Goal: Task Accomplishment & Management: Use online tool/utility

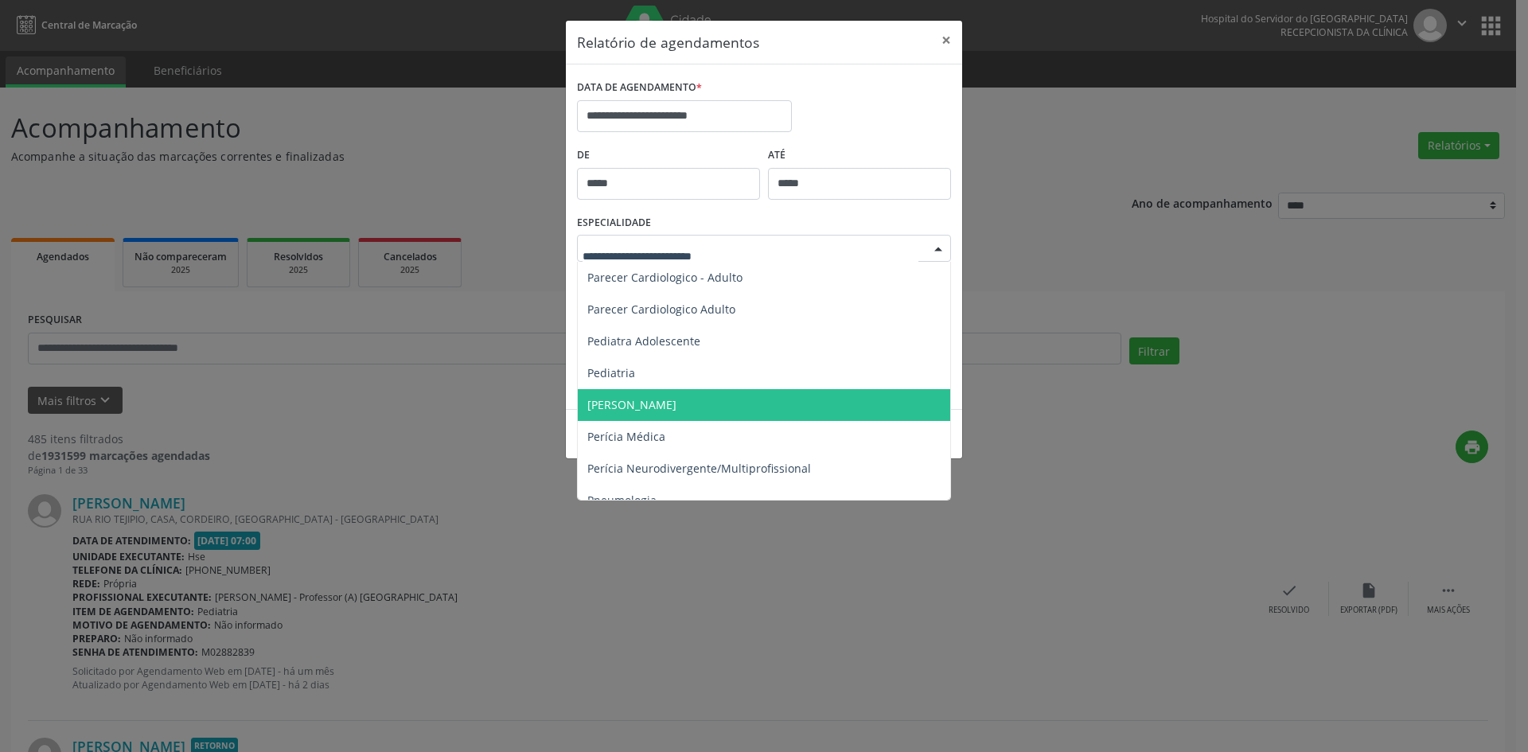
scroll to position [2467, 0]
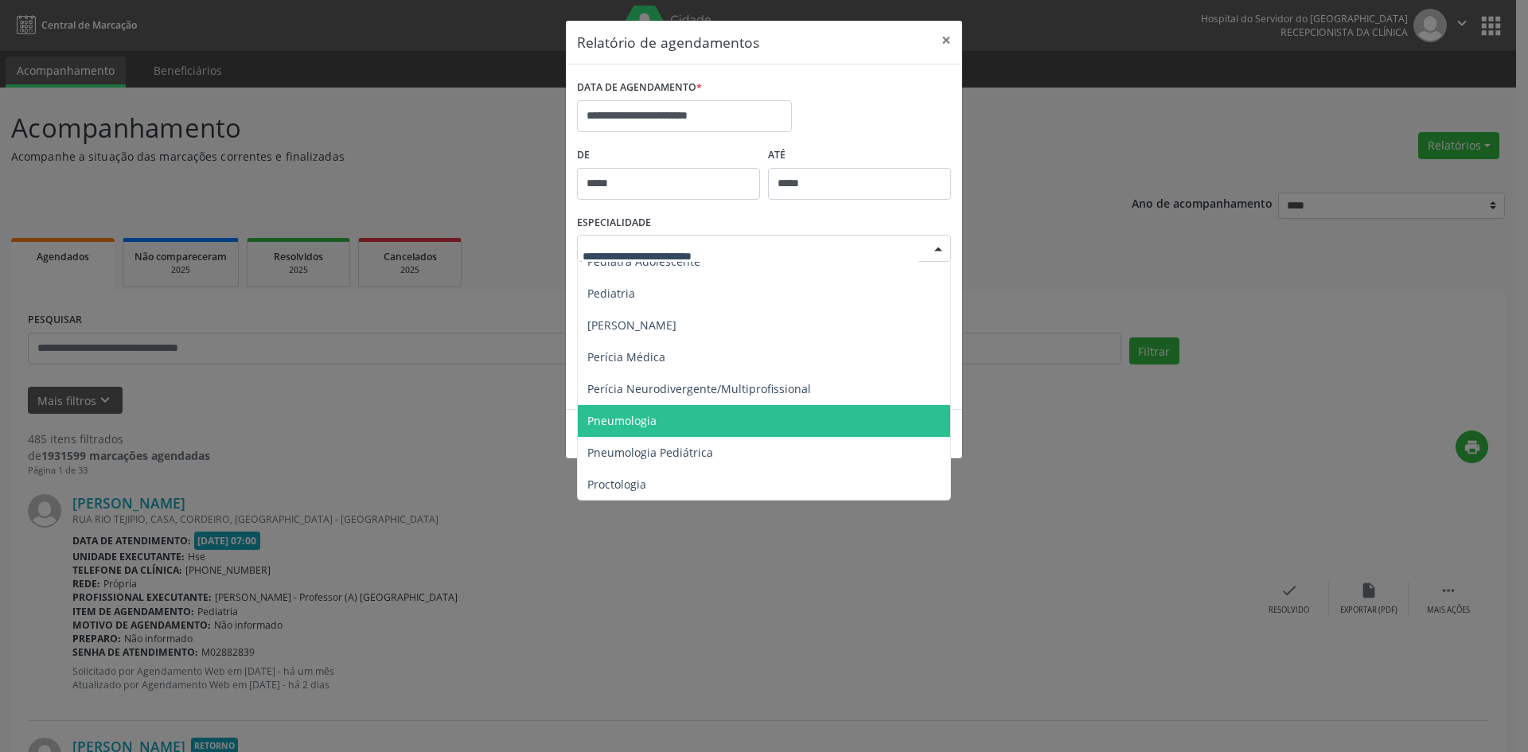
click at [630, 422] on span "Pneumologia" at bounding box center [621, 420] width 69 height 15
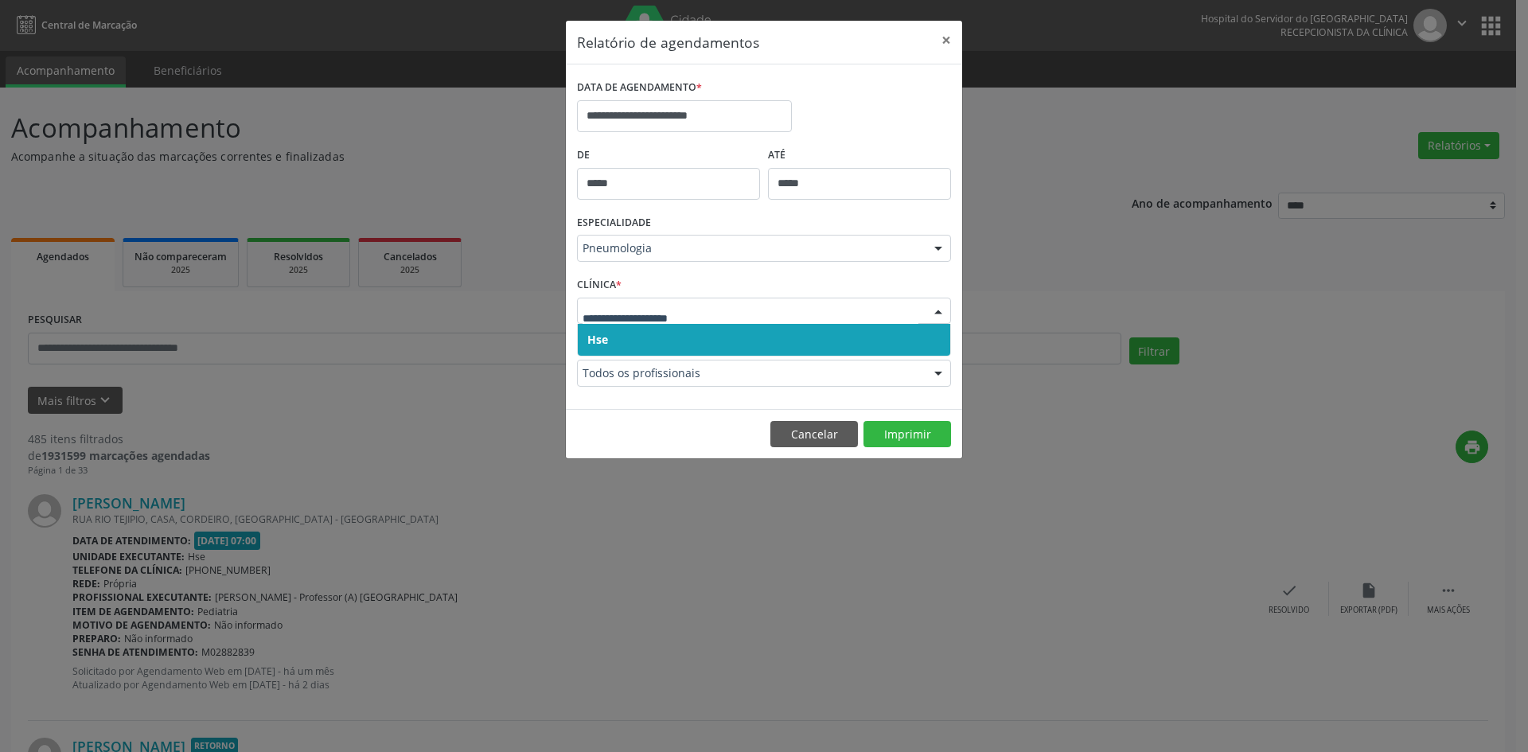
click at [600, 334] on span "Hse" at bounding box center [597, 339] width 21 height 15
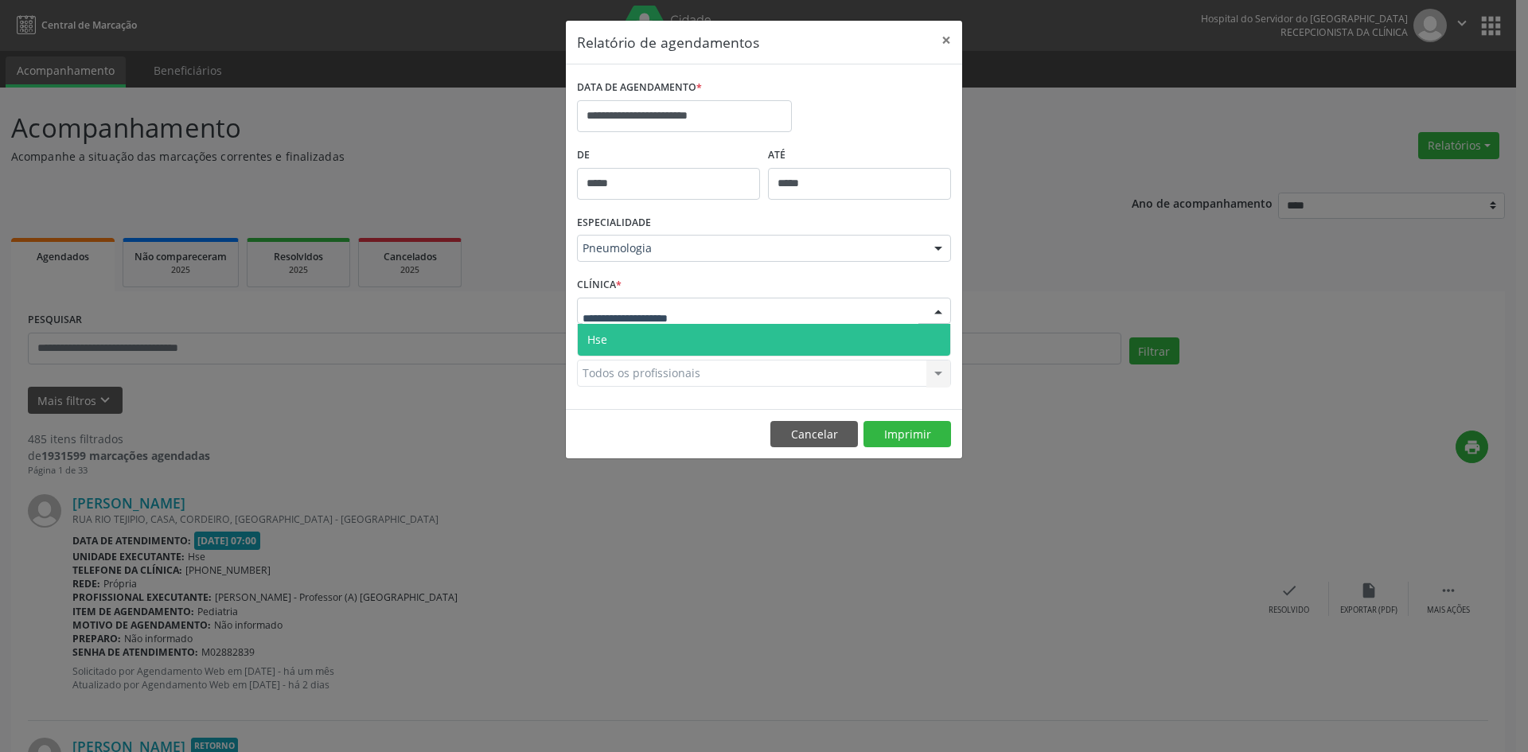
click at [606, 332] on span "Hse" at bounding box center [597, 339] width 20 height 15
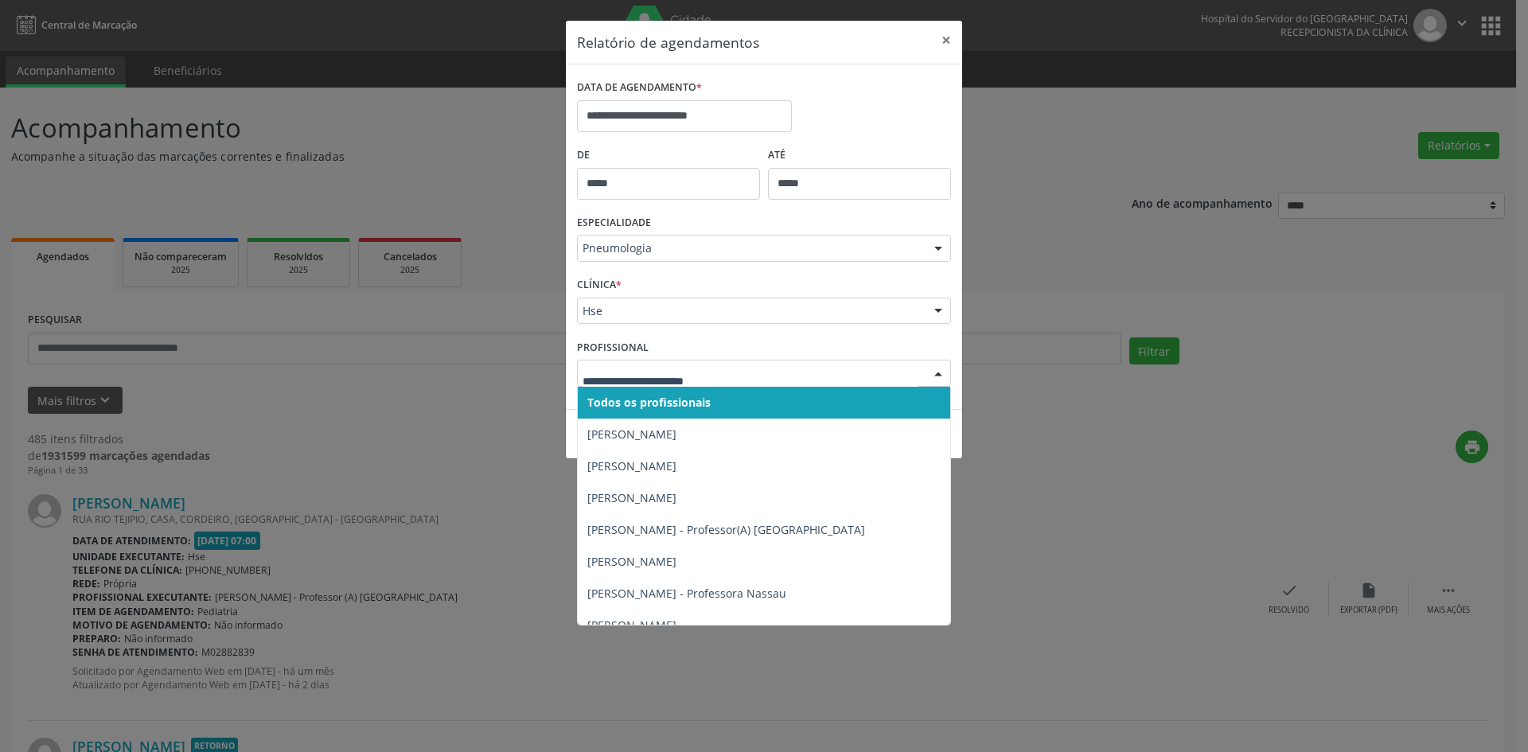
click at [653, 399] on span "Todos os profissionais" at bounding box center [648, 402] width 123 height 15
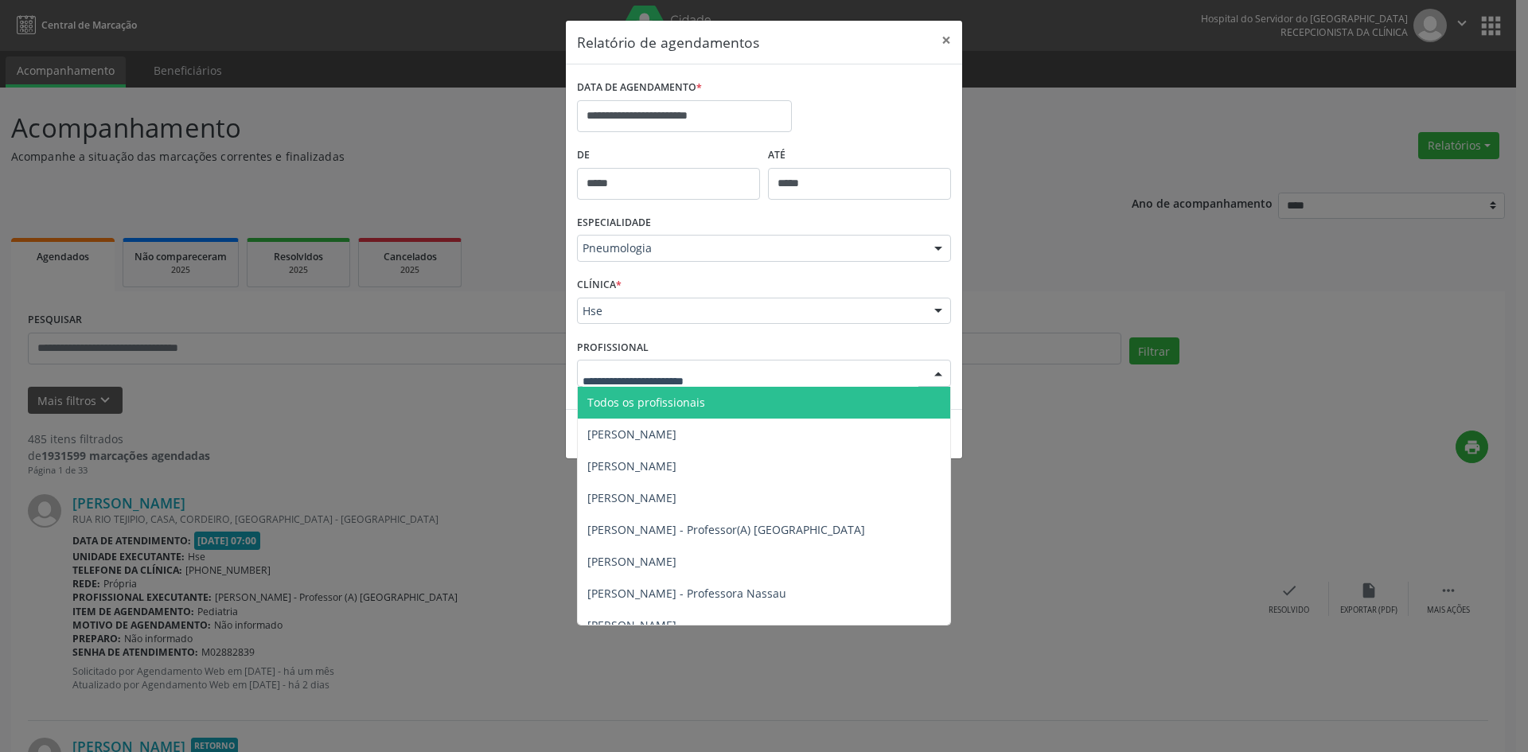
click at [660, 401] on span "Todos os profissionais" at bounding box center [646, 402] width 118 height 15
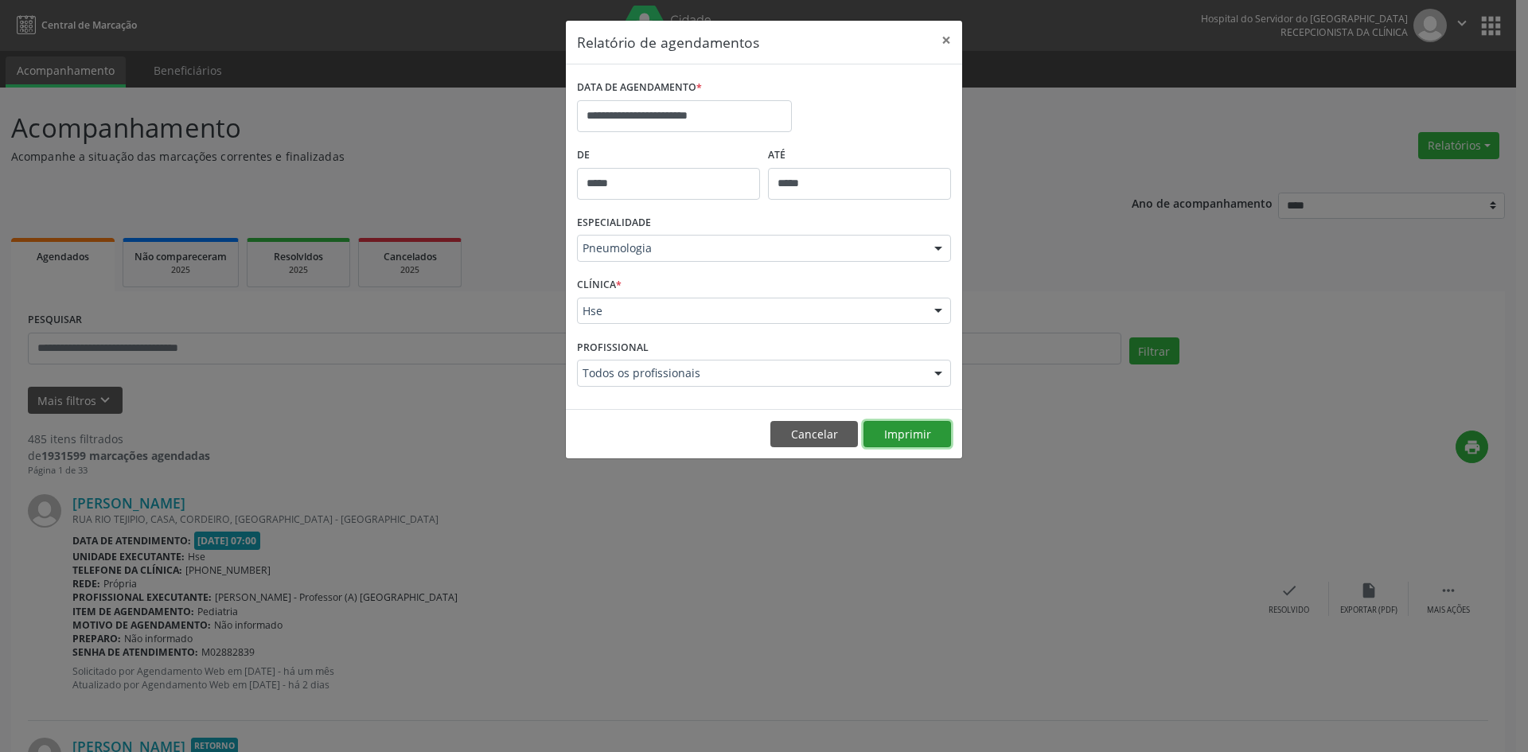
click at [898, 437] on button "Imprimir" at bounding box center [907, 434] width 88 height 27
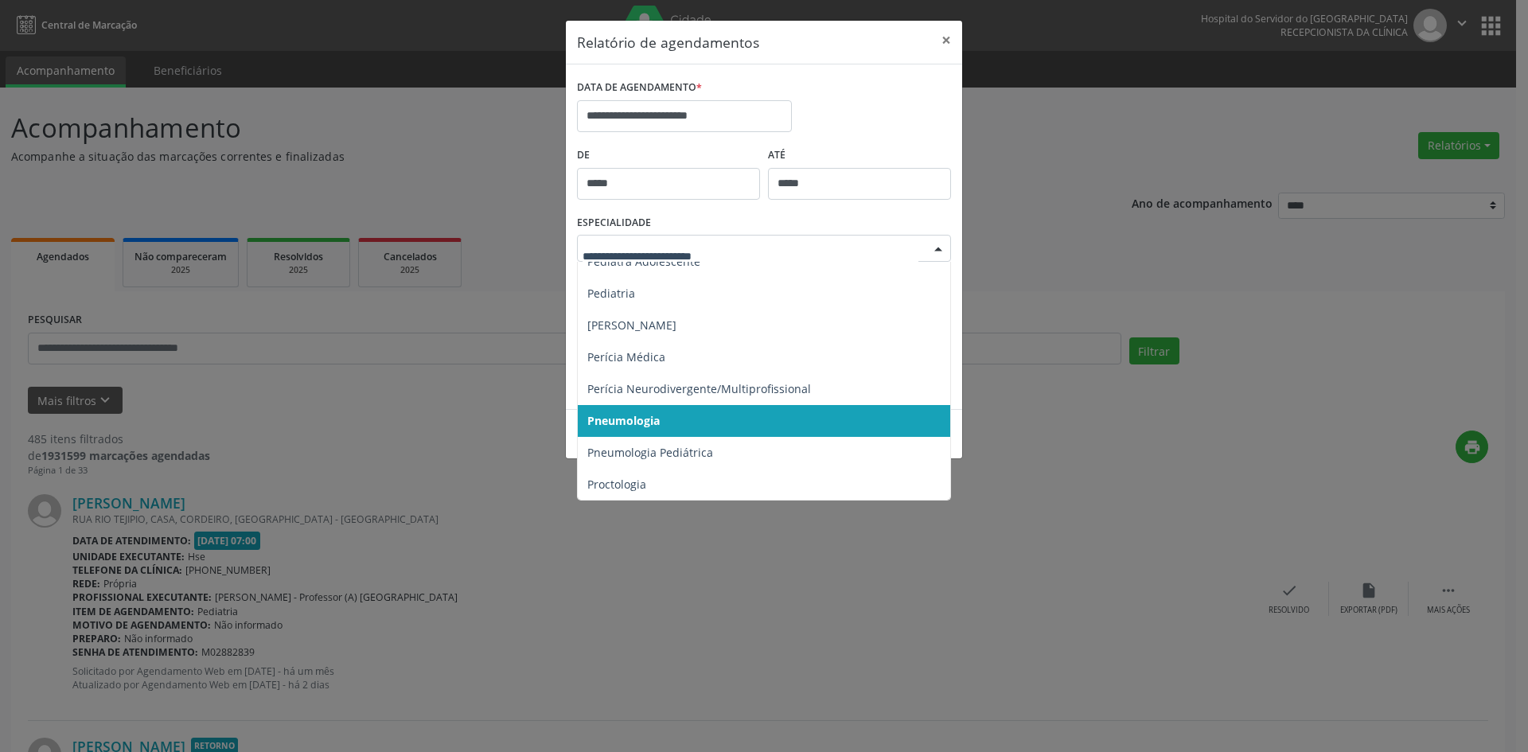
click at [933, 250] on div at bounding box center [938, 249] width 24 height 27
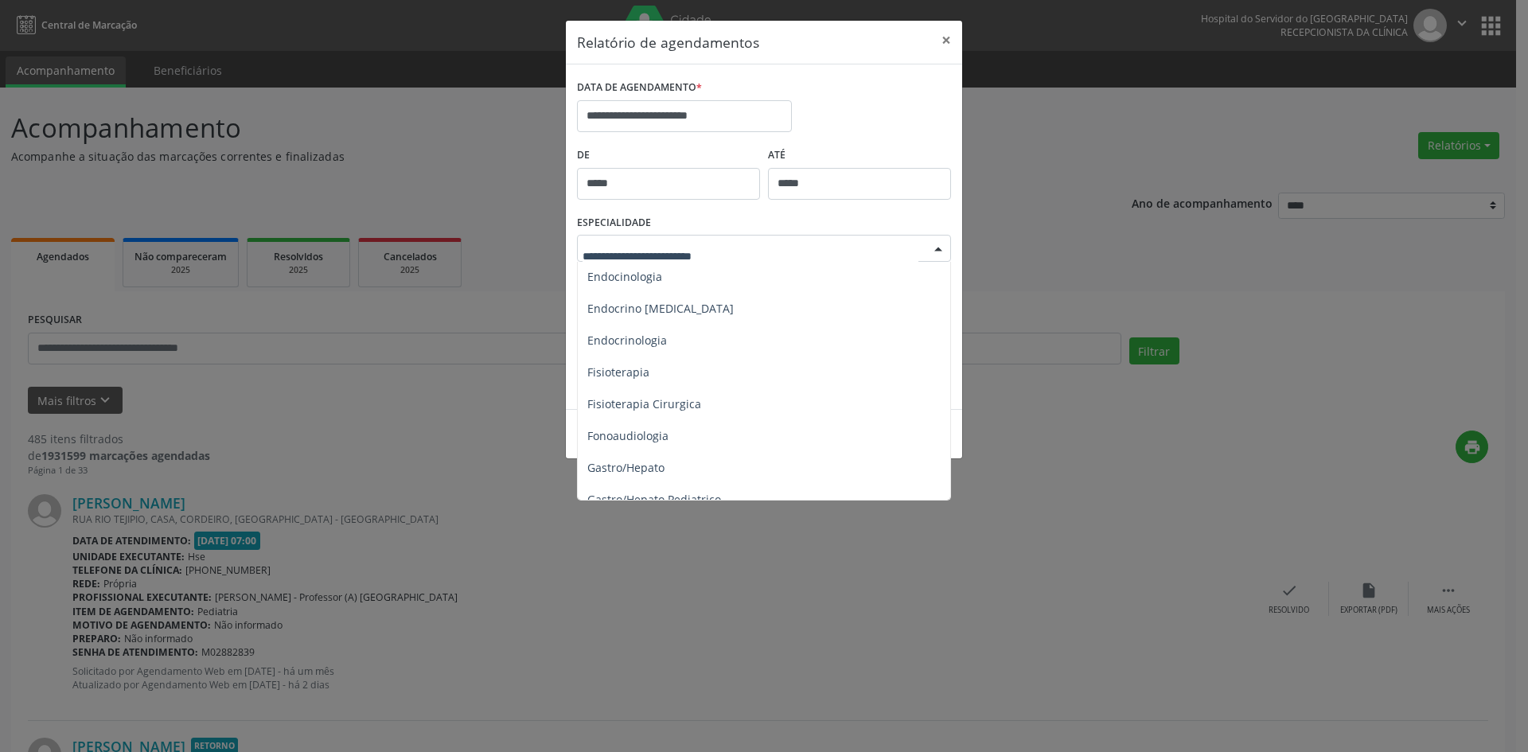
scroll to position [796, 0]
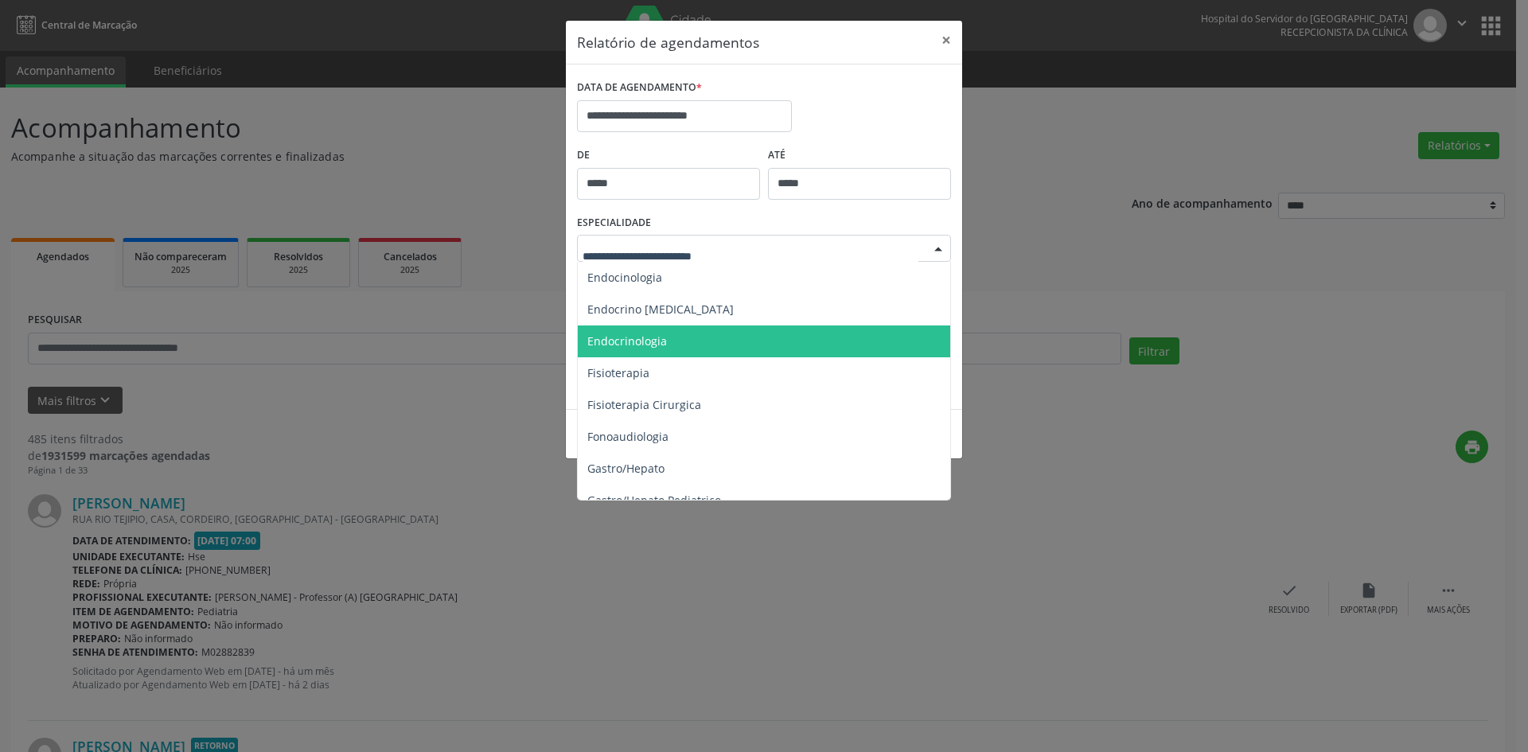
click at [607, 341] on span "Endocrinologia" at bounding box center [627, 340] width 80 height 15
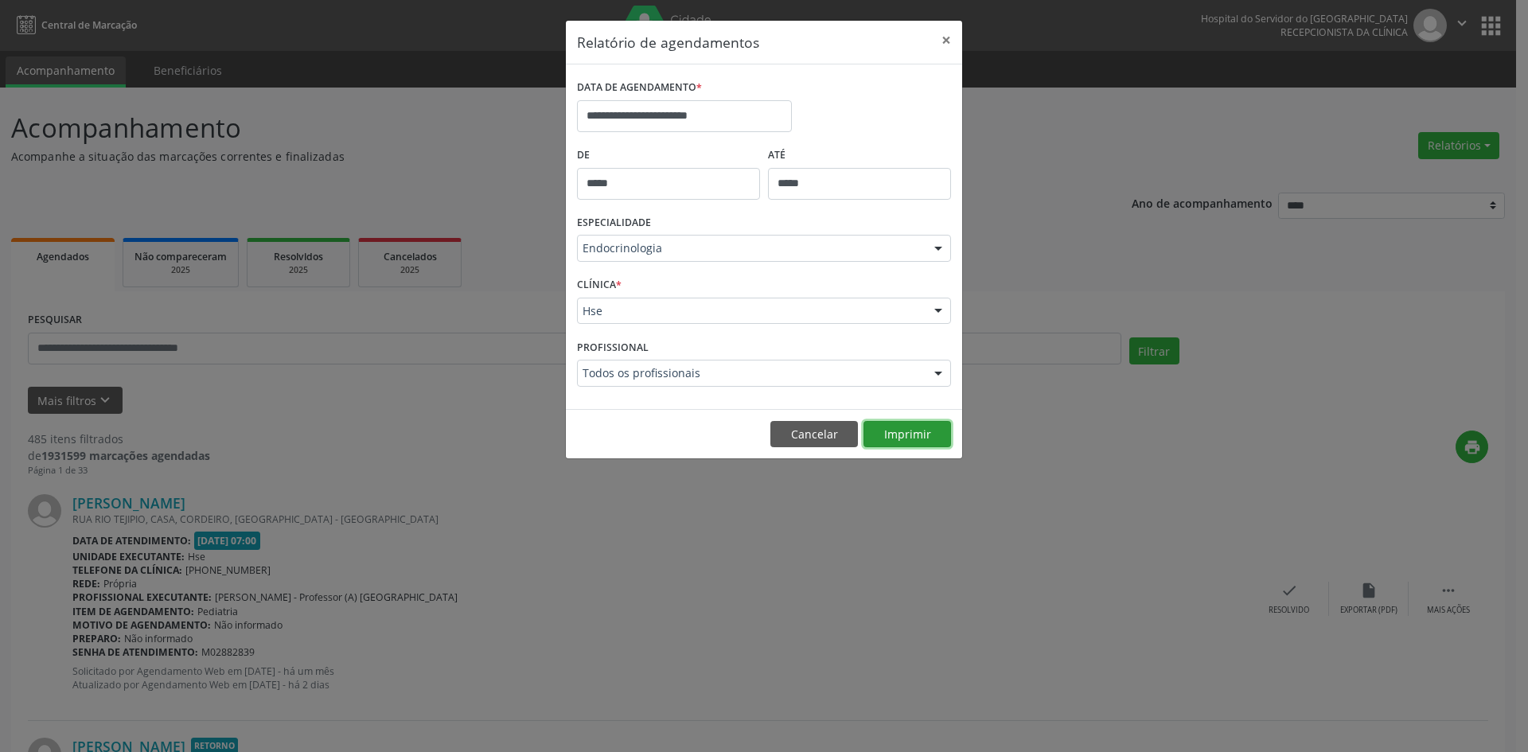
click at [892, 437] on button "Imprimir" at bounding box center [907, 434] width 88 height 27
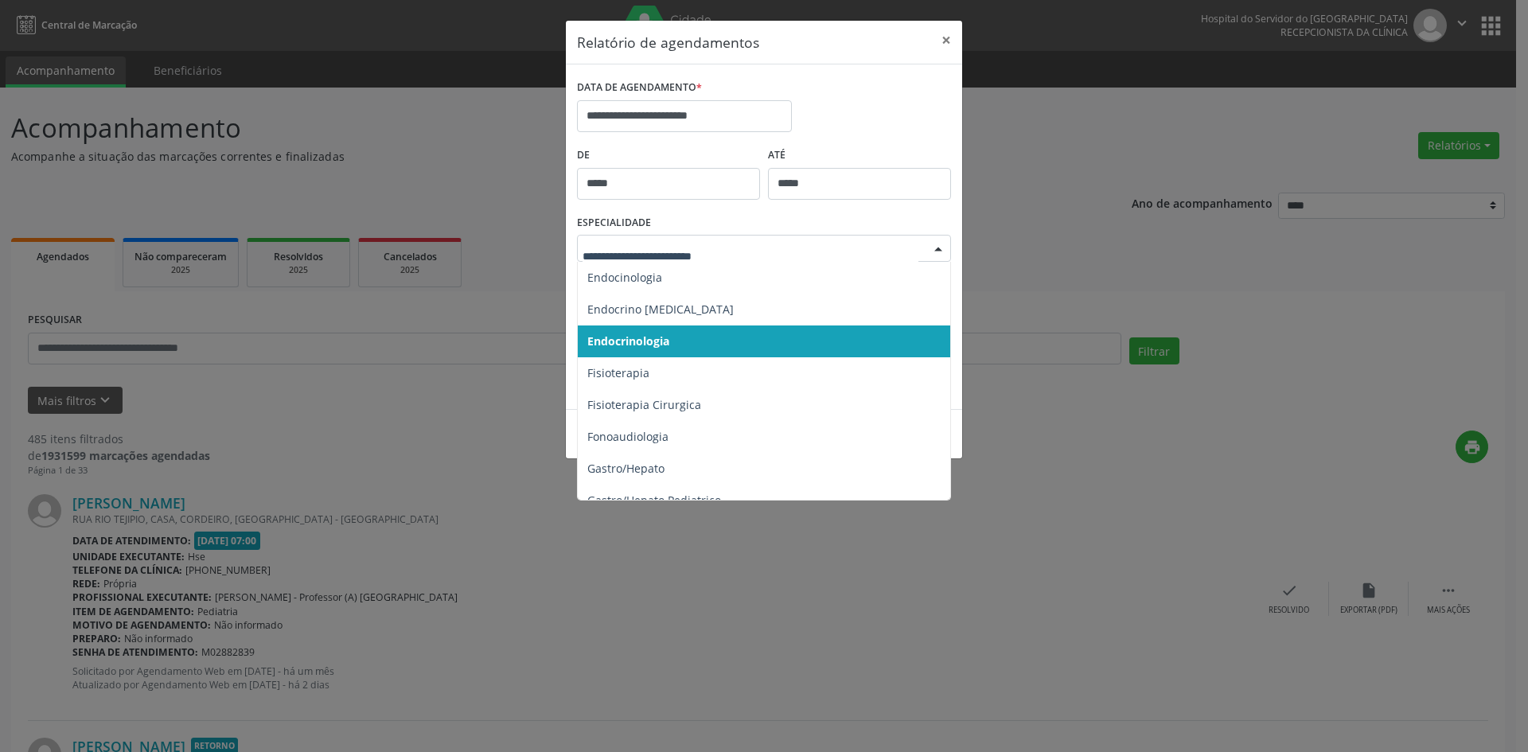
click at [941, 249] on div at bounding box center [938, 249] width 24 height 27
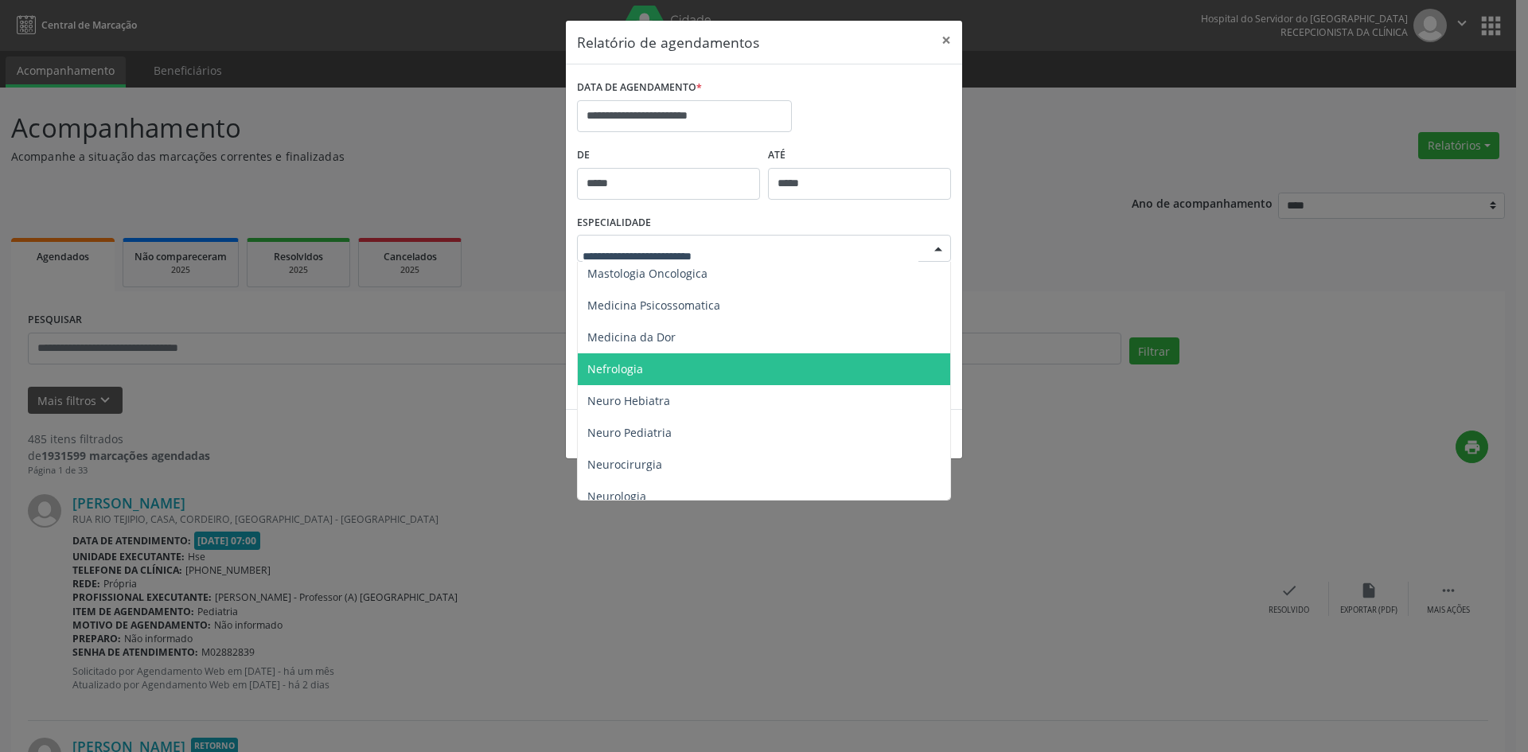
scroll to position [1432, 0]
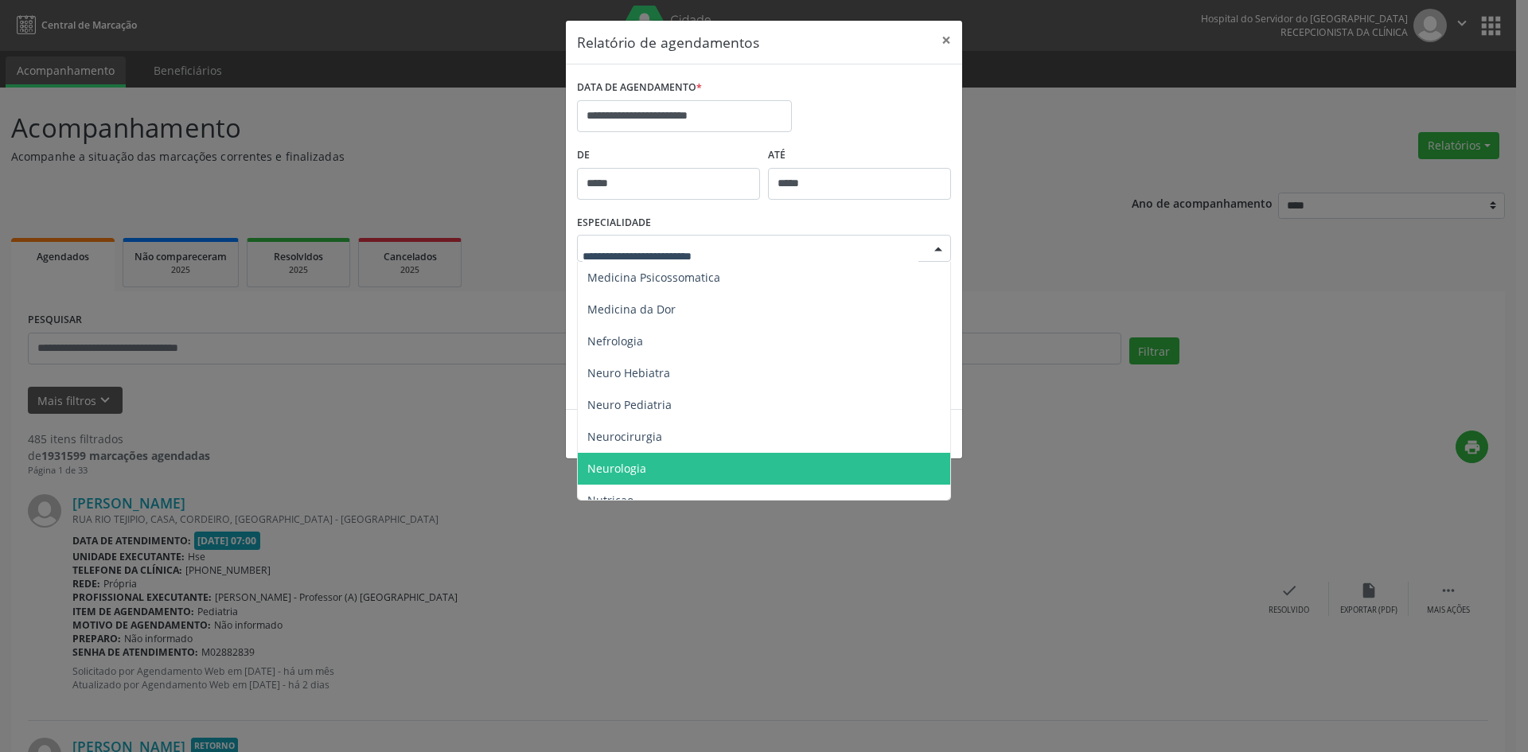
click at [628, 471] on span "Neurologia" at bounding box center [616, 468] width 59 height 15
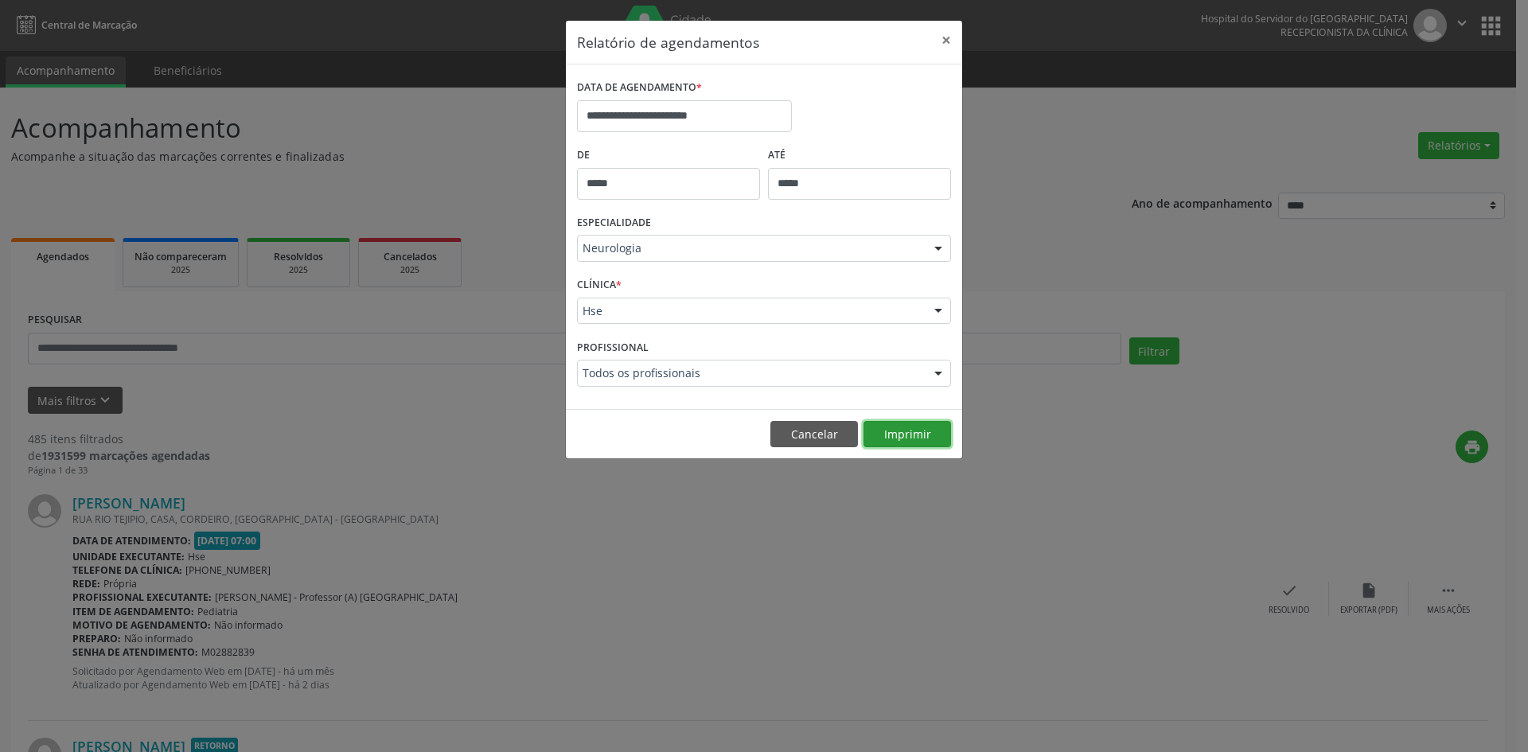
click at [890, 436] on button "Imprimir" at bounding box center [907, 434] width 88 height 27
